Goal: Task Accomplishment & Management: Complete application form

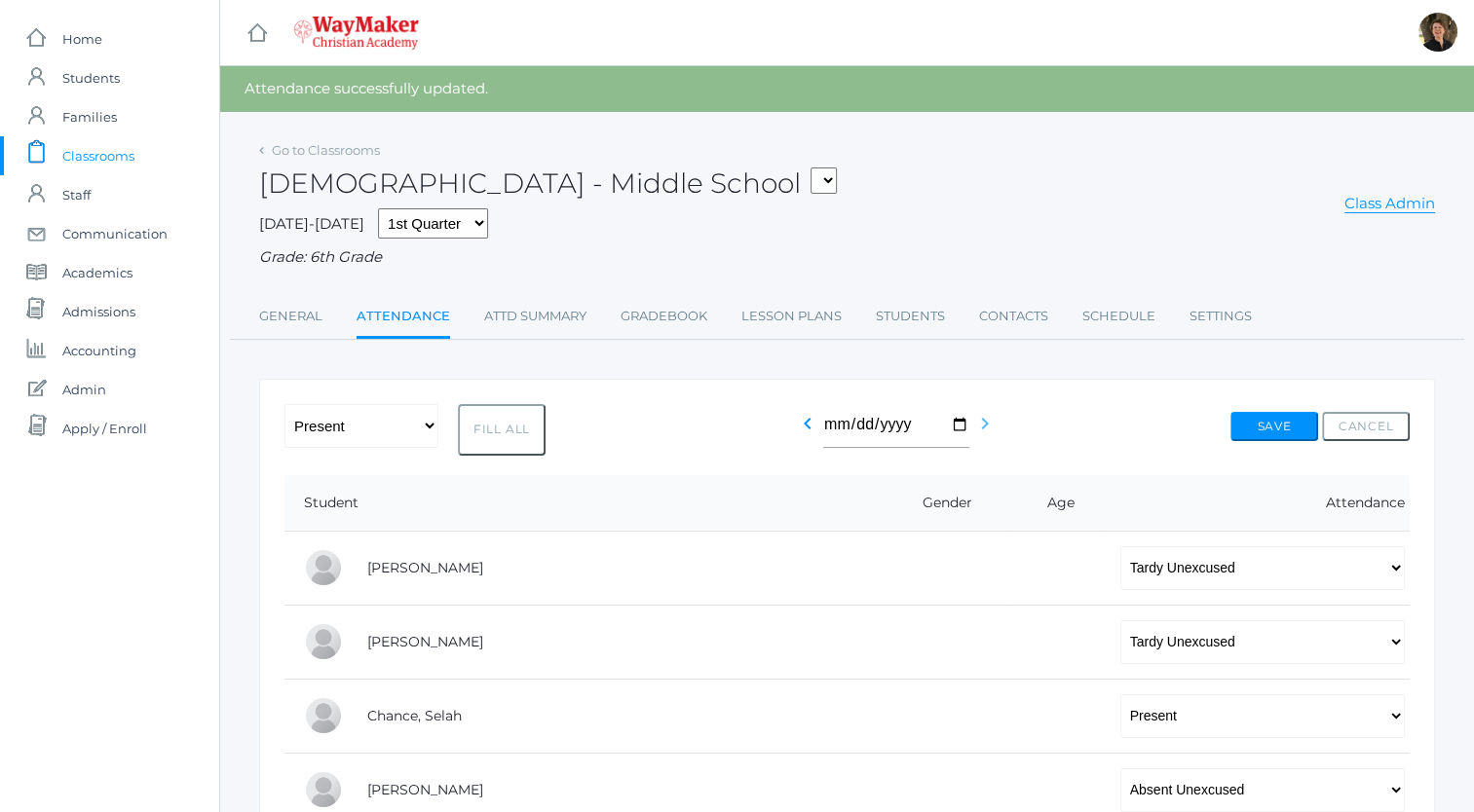
click at [979, 427] on icon "chevron_right" at bounding box center [985, 424] width 23 height 23
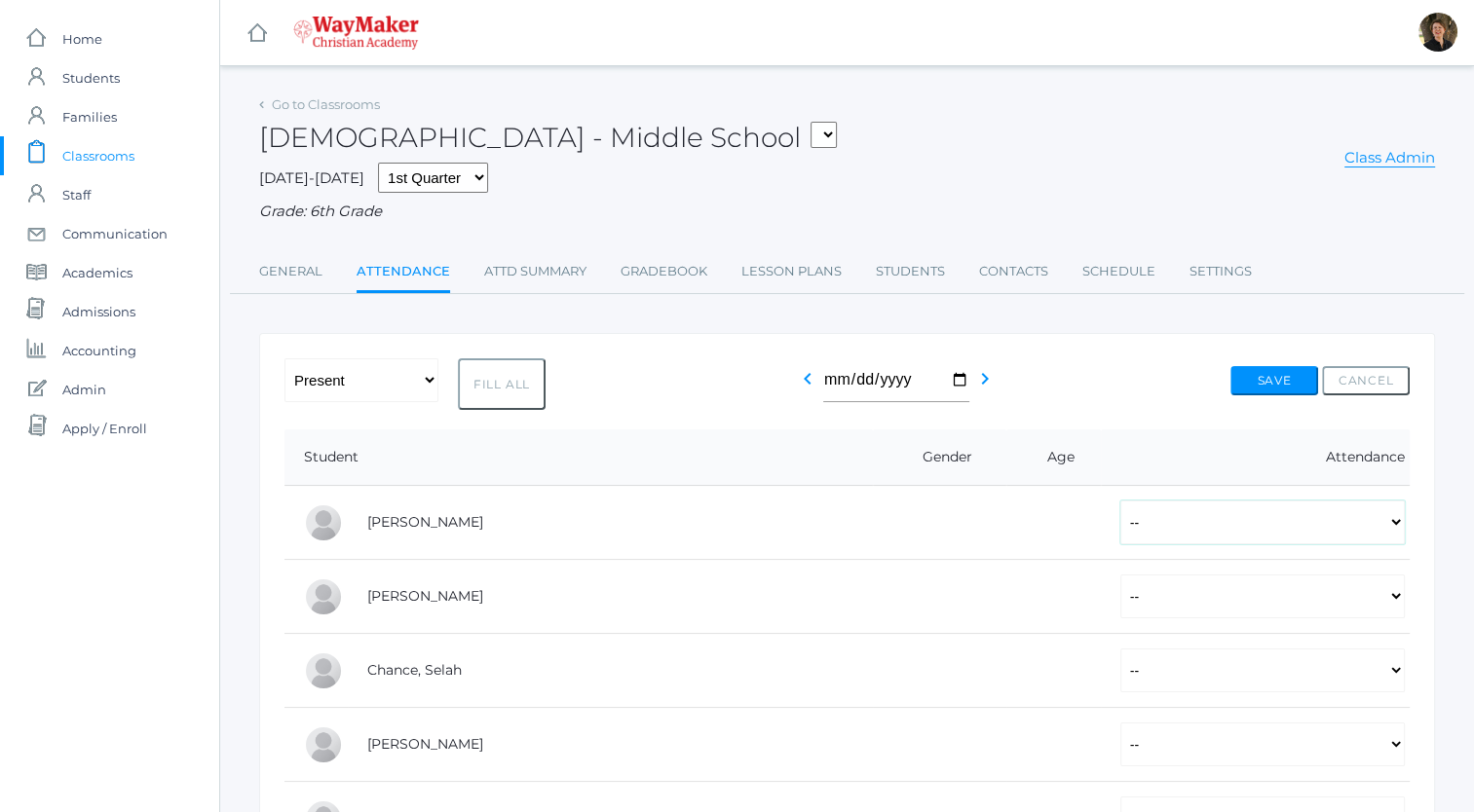
click at [1180, 521] on select "-- Present Tardy Excused Tardy Unexcused Absent Excused Absent Unexcused" at bounding box center [1262, 522] width 284 height 44
select select "P"
click at [1120, 500] on select "-- Present Tardy Excused Tardy Unexcused Absent Excused Absent Unexcused" at bounding box center [1262, 522] width 284 height 44
click at [1120, 592] on select "-- Present Tardy Excused Tardy Unexcused Absent Excused Absent Unexcused" at bounding box center [1262, 596] width 284 height 44
select select "P"
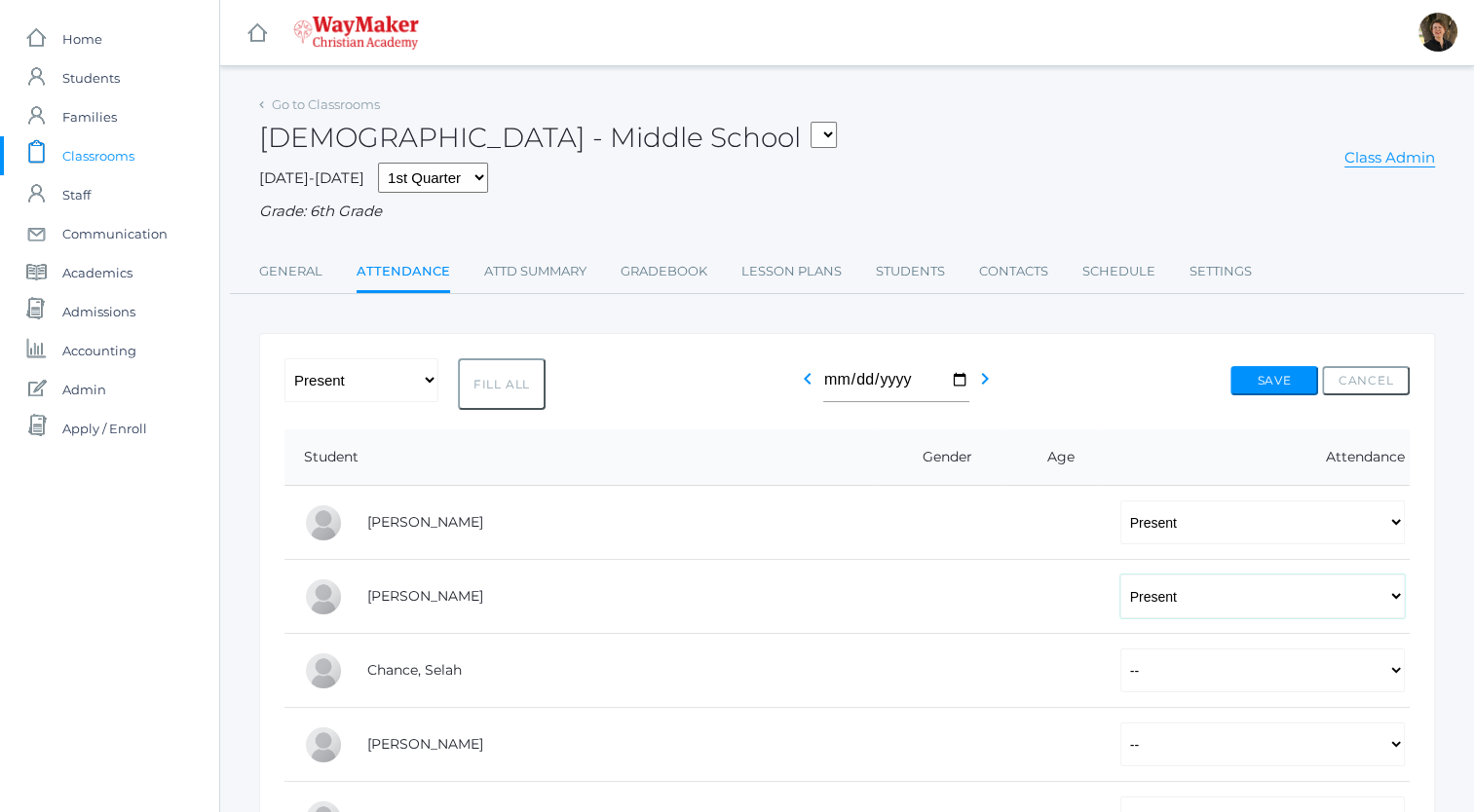
click at [1120, 575] on select "-- Present Tardy Excused Tardy Unexcused Absent Excused Absent Unexcused" at bounding box center [1262, 596] width 284 height 44
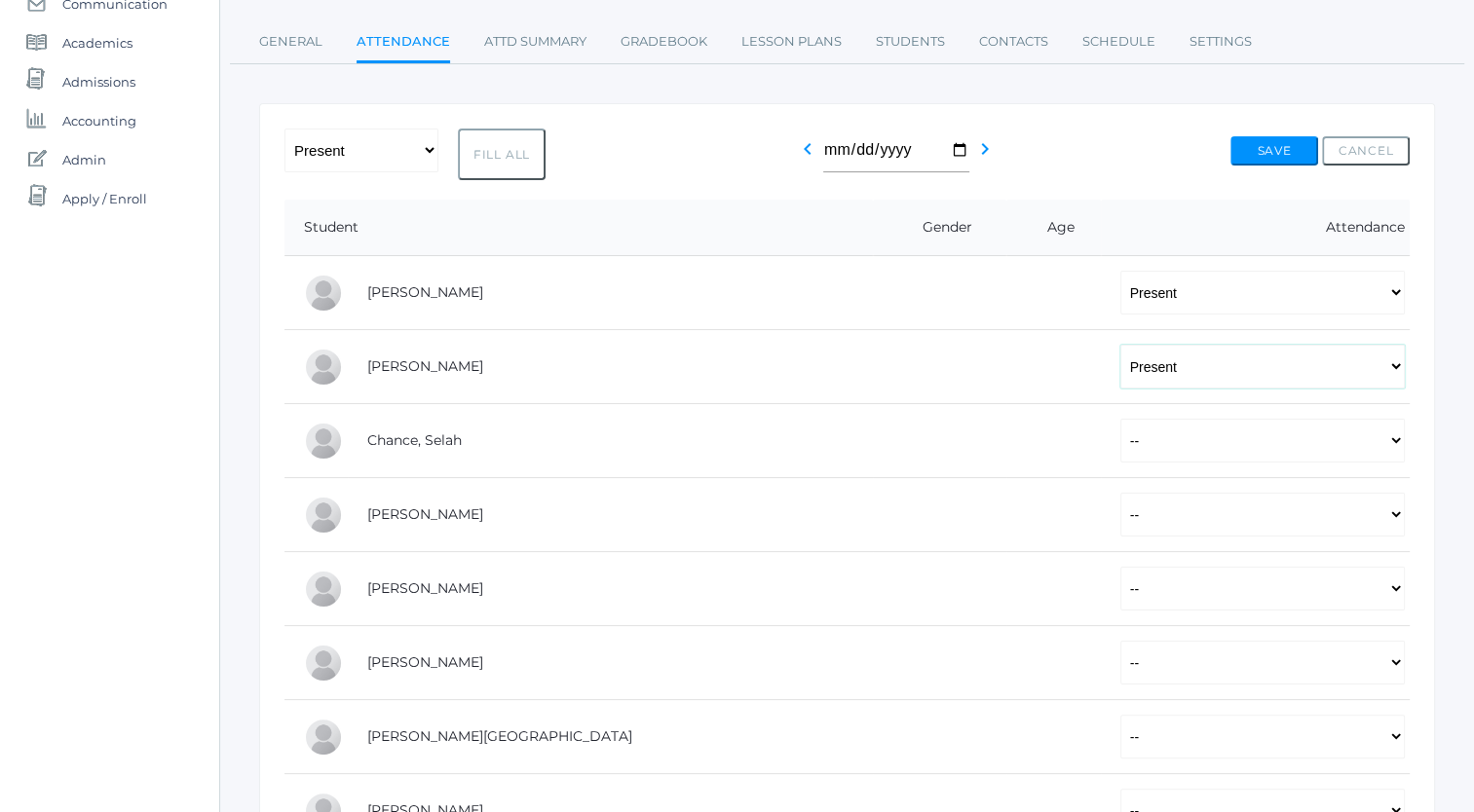
scroll to position [240, 0]
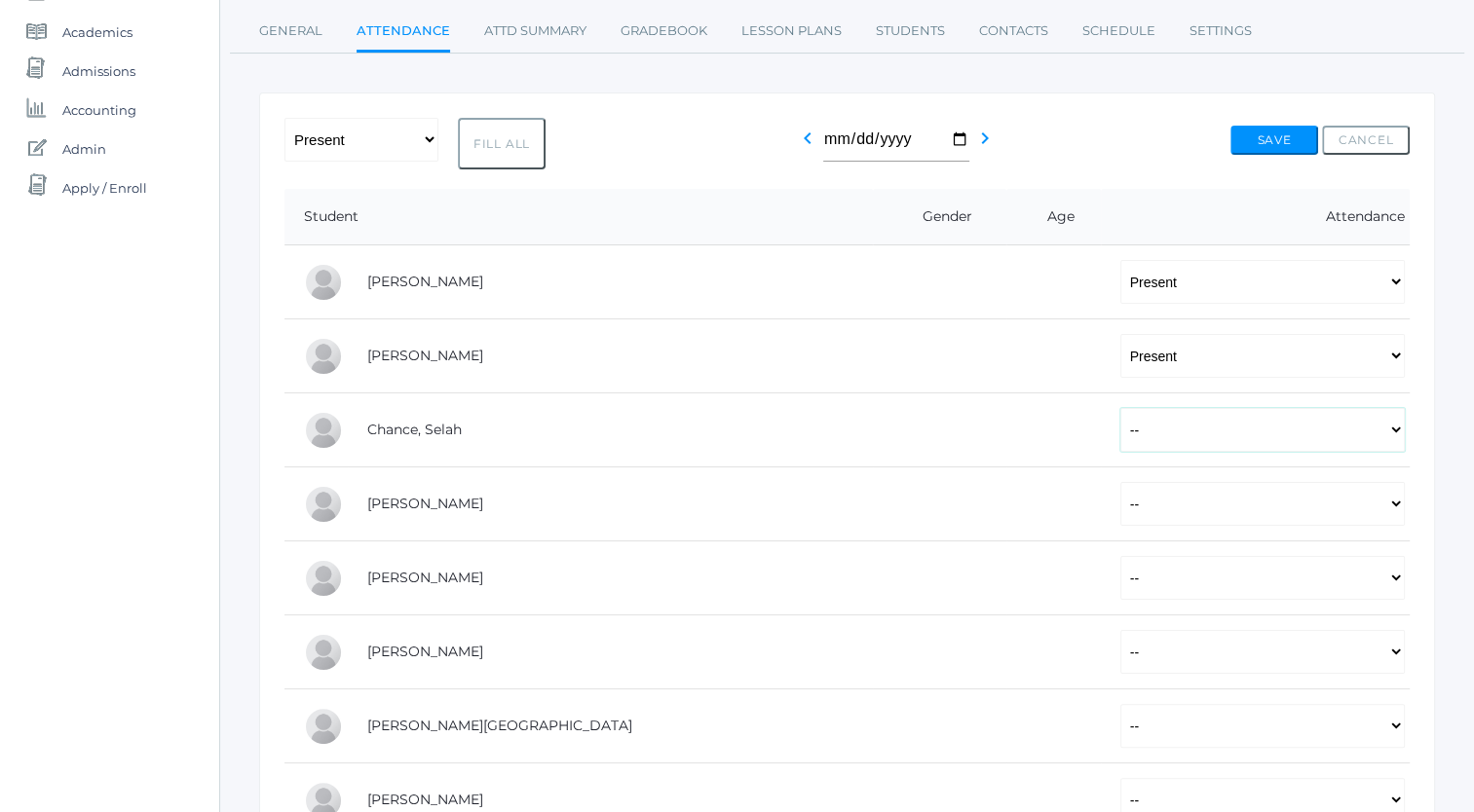
click at [1120, 435] on select "-- Present Tardy Excused Tardy Unexcused Absent Excused Absent Unexcused" at bounding box center [1262, 430] width 284 height 44
select select "P"
click at [1120, 408] on select "-- Present Tardy Excused Tardy Unexcused Absent Excused Absent Unexcused" at bounding box center [1262, 430] width 284 height 44
click at [1120, 504] on select "-- Present Tardy Excused Tardy Unexcused Absent Excused Absent Unexcused" at bounding box center [1262, 503] width 284 height 44
select select "AE"
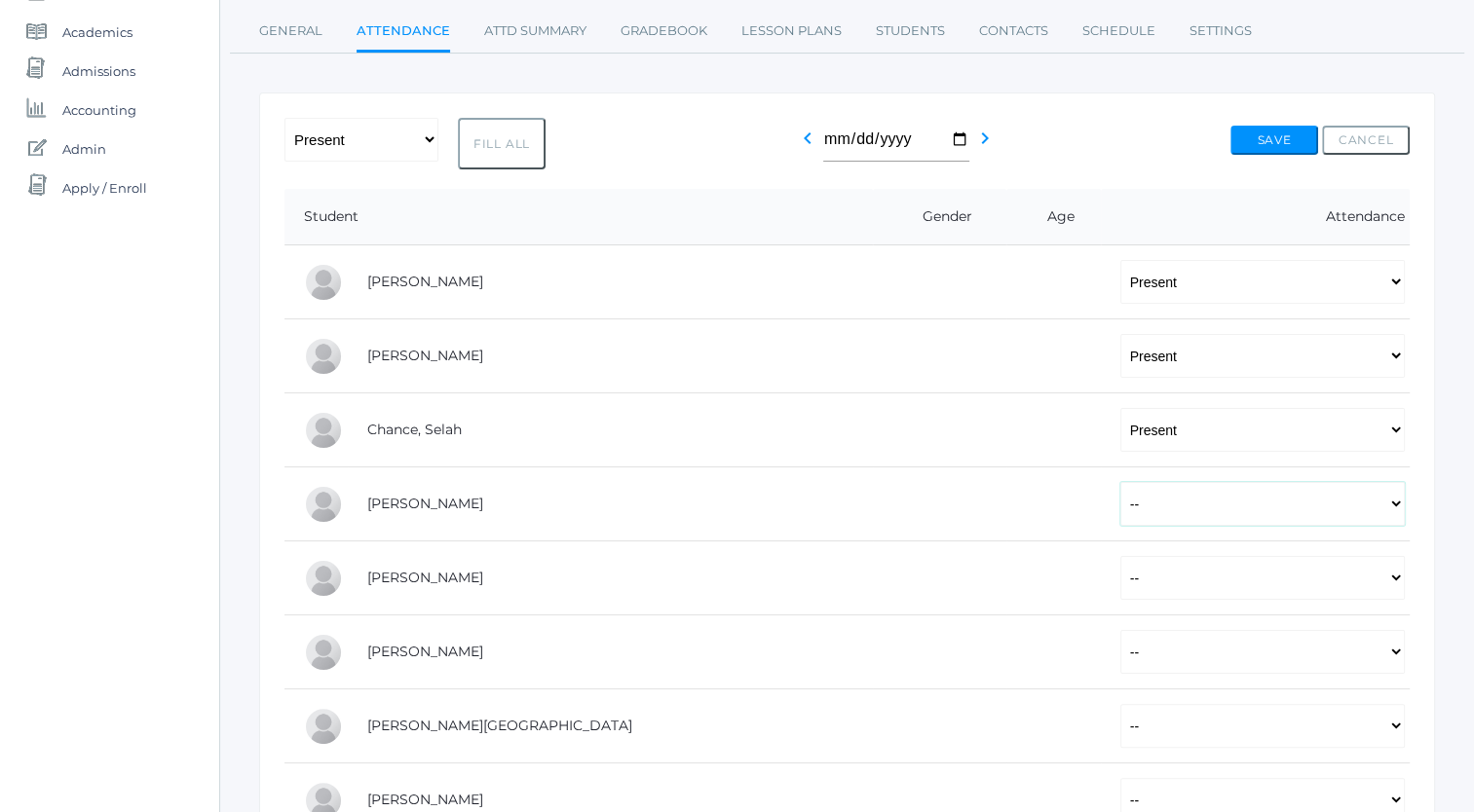
click at [1120, 482] on select "-- Present Tardy Excused Tardy Unexcused Absent Excused Absent Unexcused" at bounding box center [1262, 503] width 284 height 44
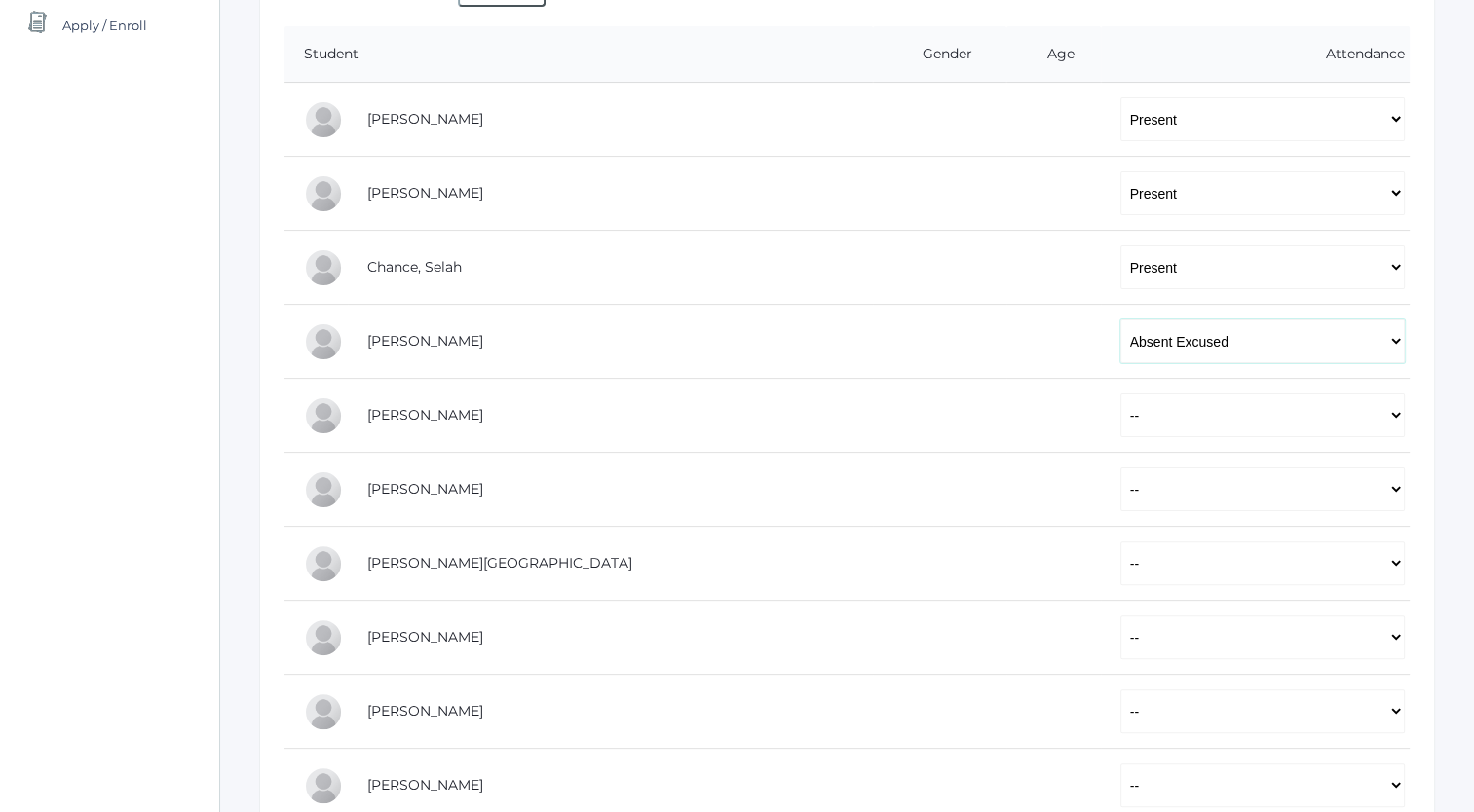
scroll to position [406, 0]
click at [1120, 416] on select "-- Present Tardy Excused Tardy Unexcused Absent Excused Absent Unexcused" at bounding box center [1262, 413] width 284 height 44
select select "P"
click at [1120, 392] on select "-- Present Tardy Excused Tardy Unexcused Absent Excused Absent Unexcused" at bounding box center [1262, 413] width 284 height 44
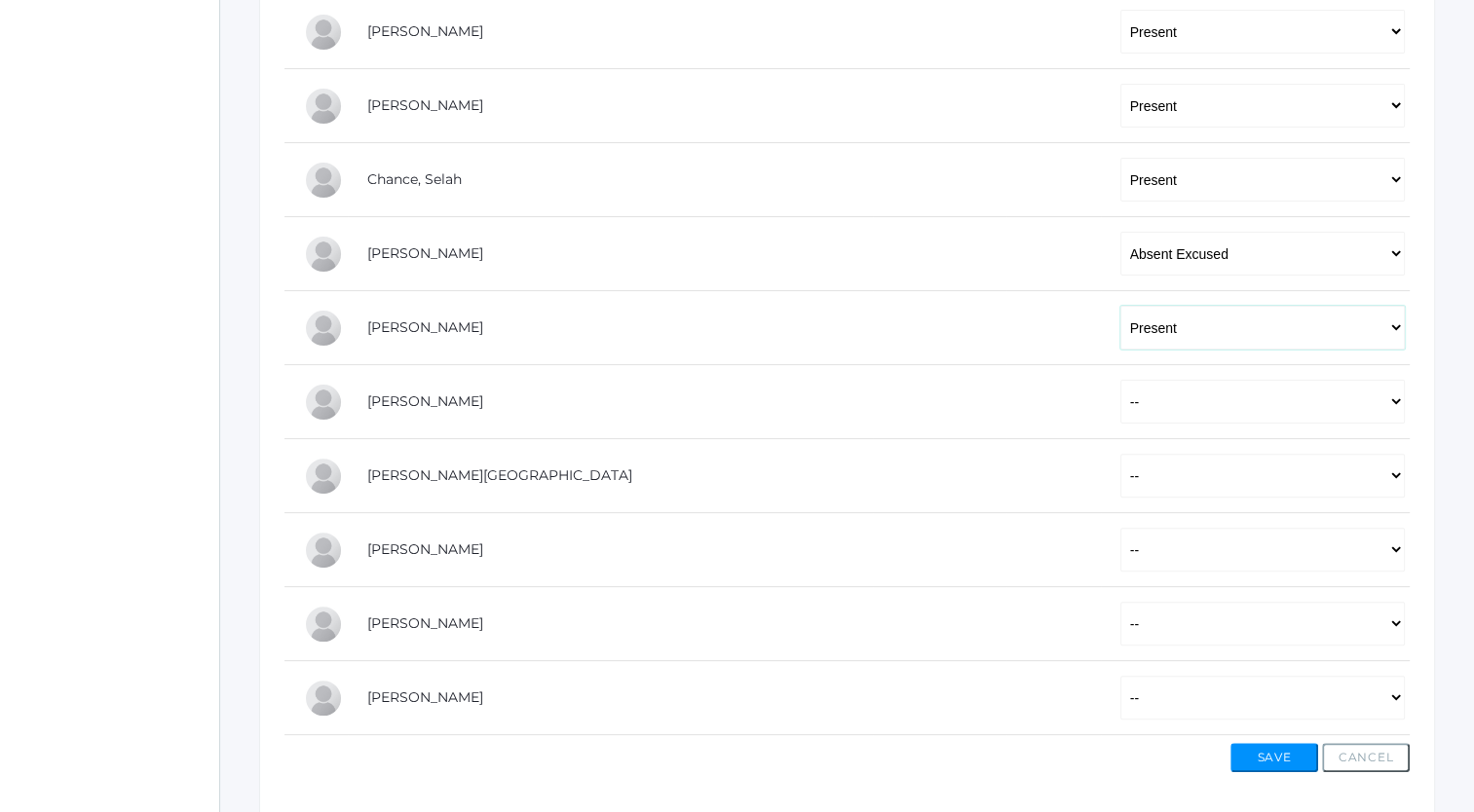
scroll to position [524, 0]
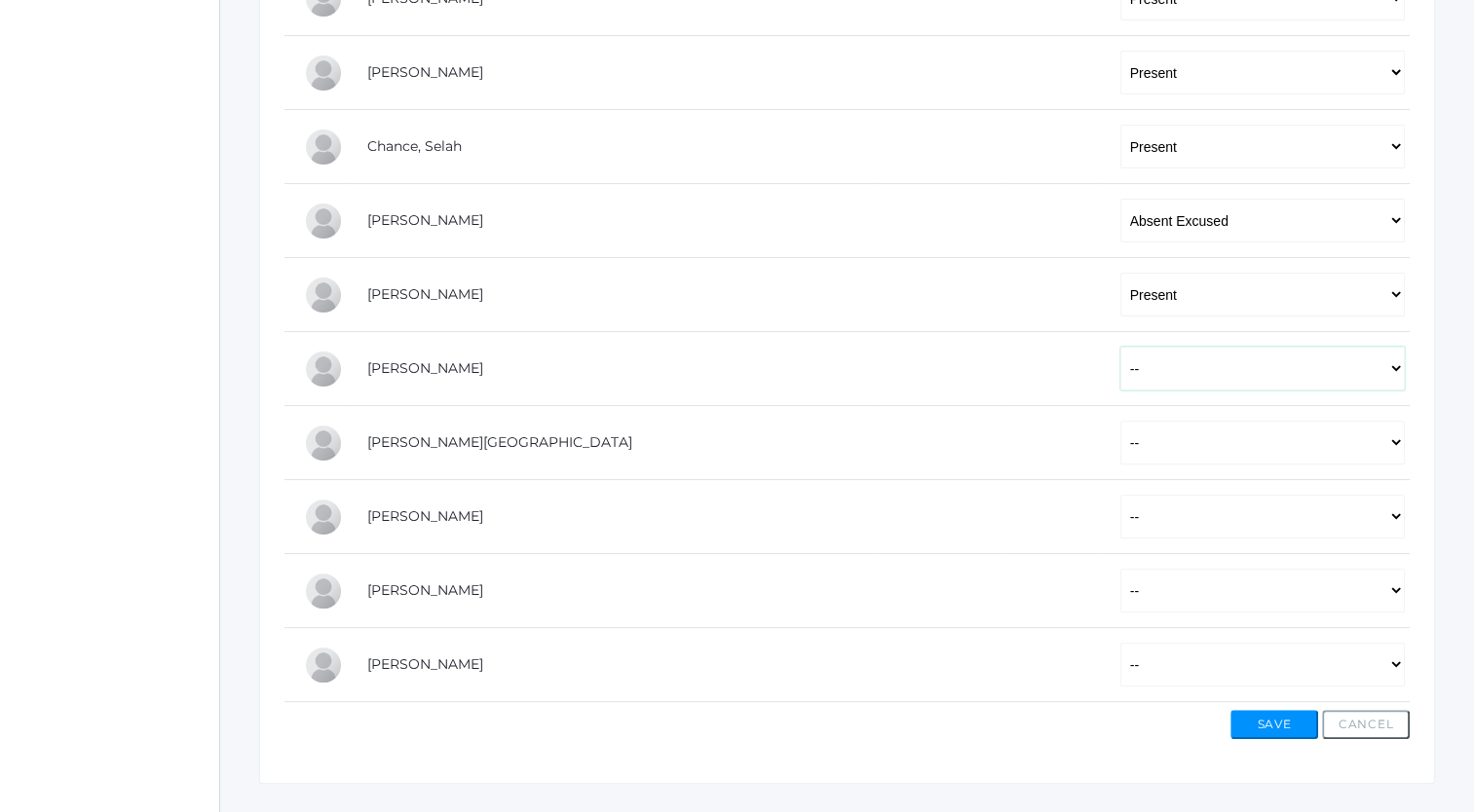
click at [1120, 370] on select "-- Present Tardy Excused Tardy Unexcused Absent Excused Absent Unexcused" at bounding box center [1262, 368] width 284 height 44
select select "P"
click at [1120, 347] on select "-- Present Tardy Excused Tardy Unexcused Absent Excused Absent Unexcused" at bounding box center [1262, 368] width 284 height 44
click at [1120, 449] on select "-- Present Tardy Excused Tardy Unexcused Absent Excused Absent Unexcused" at bounding box center [1262, 443] width 284 height 44
select select "P"
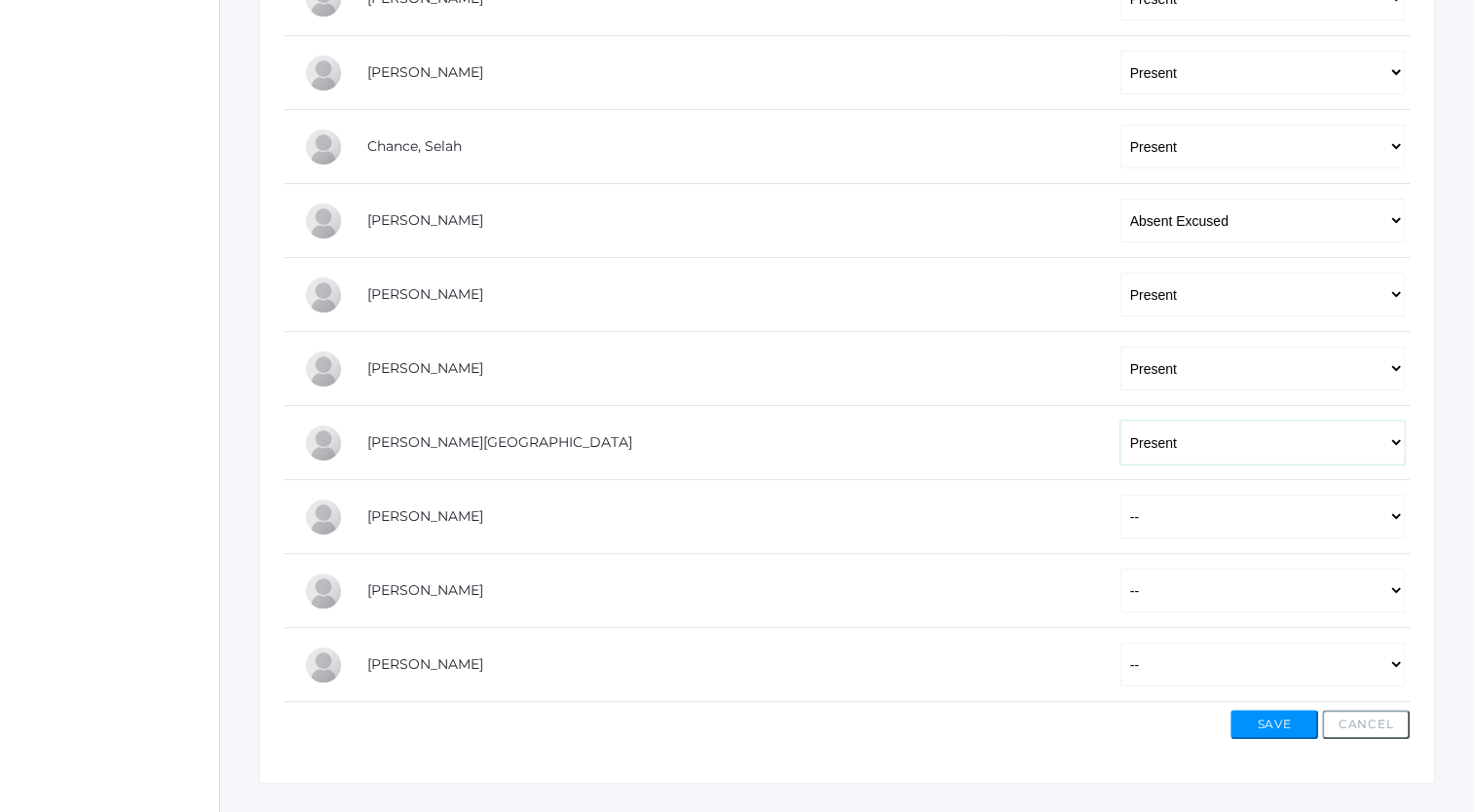
click at [1120, 421] on select "-- Present Tardy Excused Tardy Unexcused Absent Excused Absent Unexcused" at bounding box center [1262, 443] width 284 height 44
click at [1120, 525] on select "-- Present Tardy Excused Tardy Unexcused Absent Excused Absent Unexcused" at bounding box center [1262, 516] width 284 height 44
select select "P"
click at [1120, 494] on select "-- Present Tardy Excused Tardy Unexcused Absent Excused Absent Unexcused" at bounding box center [1262, 516] width 284 height 44
click at [1120, 598] on select "-- Present Tardy Excused Tardy Unexcused Absent Excused Absent Unexcused" at bounding box center [1262, 590] width 284 height 44
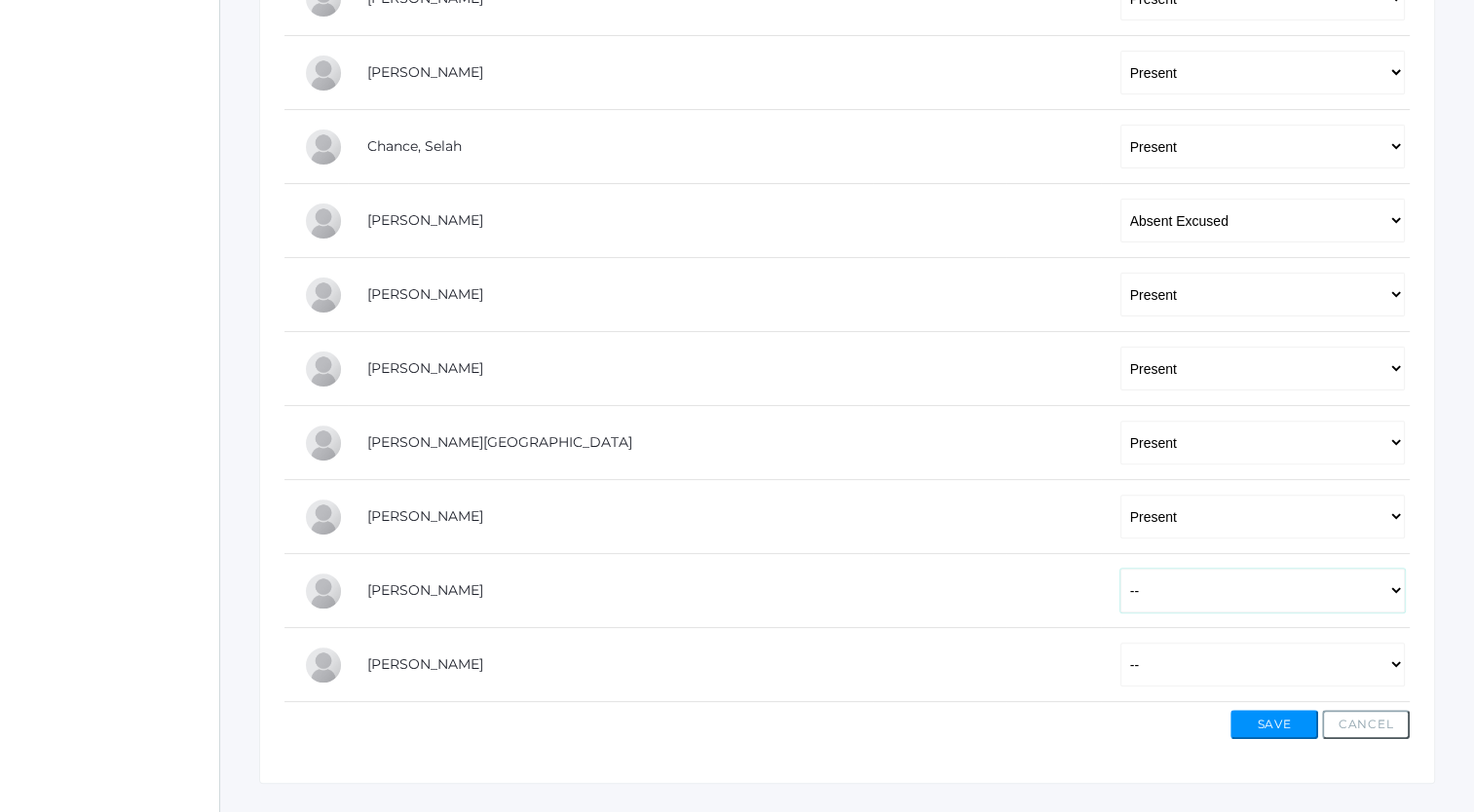
select select "P"
click at [1120, 569] on select "-- Present Tardy Excused Tardy Unexcused Absent Excused Absent Unexcused" at bounding box center [1262, 590] width 284 height 44
click at [1120, 656] on select "-- Present Tardy Excused Tardy Unexcused Absent Excused Absent Unexcused" at bounding box center [1262, 664] width 284 height 44
select select "P"
click at [1120, 643] on select "-- Present Tardy Excused Tardy Unexcused Absent Excused Absent Unexcused" at bounding box center [1262, 664] width 284 height 44
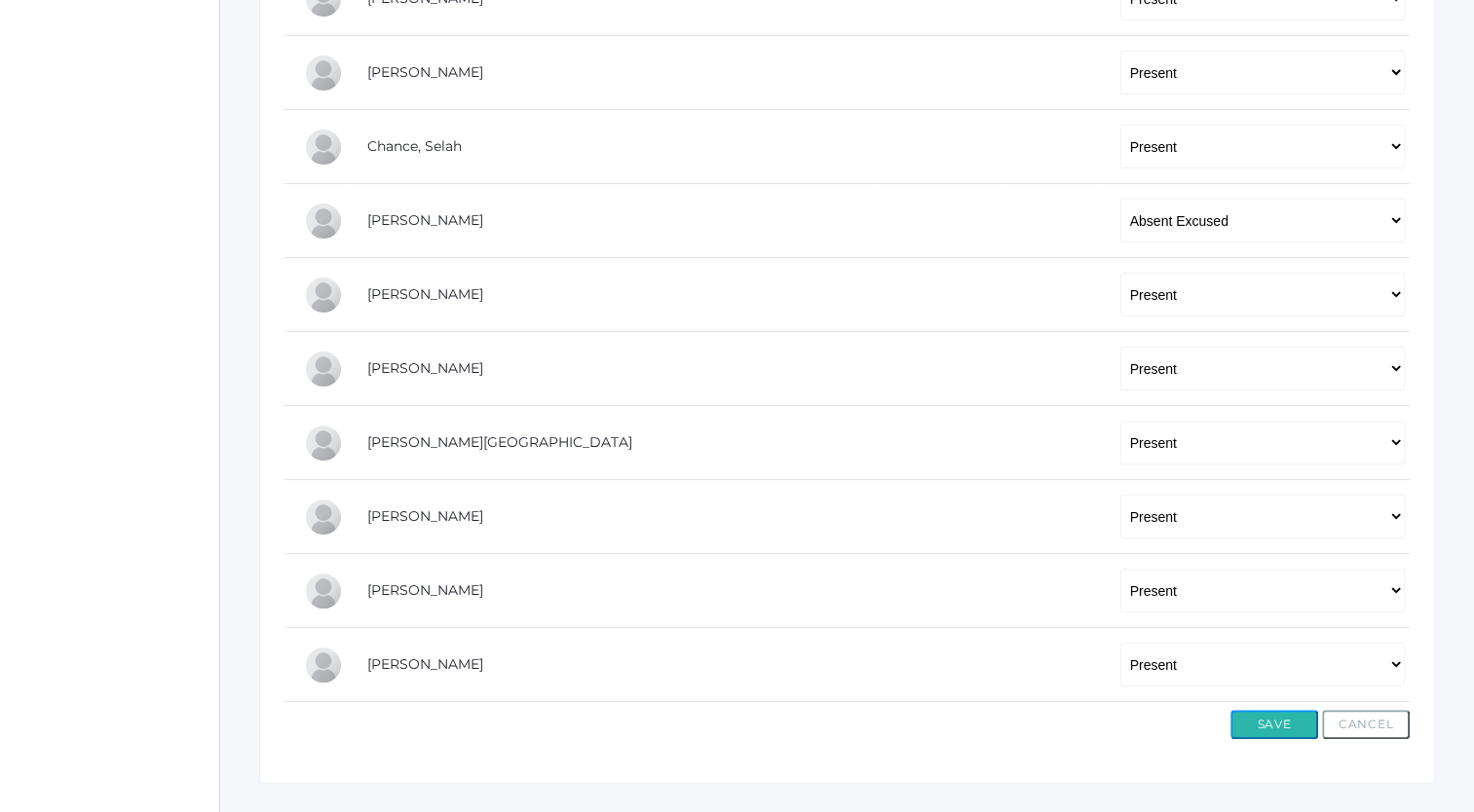
click at [1260, 719] on button "Save" at bounding box center [1275, 725] width 88 height 29
